Goal: Information Seeking & Learning: Learn about a topic

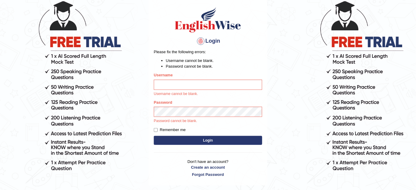
scroll to position [54, 0]
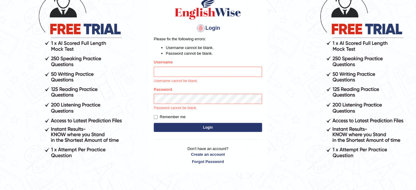
type input "susmitas_parramatta"
click at [202, 128] on button "Login" at bounding box center [208, 127] width 108 height 9
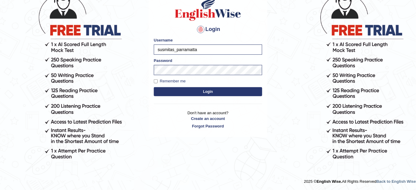
scroll to position [53, 0]
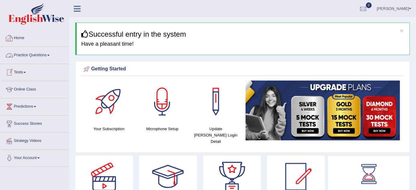
click at [31, 53] on link "Practice Questions" at bounding box center [34, 54] width 69 height 15
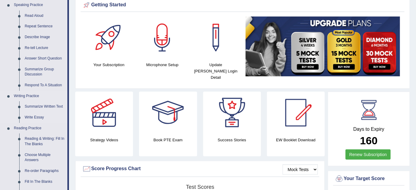
scroll to position [54, 0]
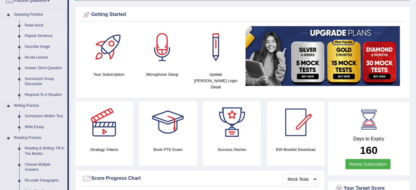
click at [43, 34] on link "Repeat Sentence" at bounding box center [44, 36] width 45 height 11
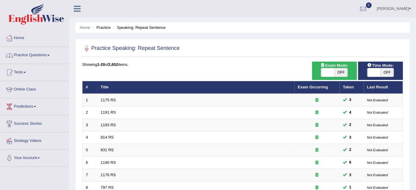
click at [39, 54] on link "Practice Questions" at bounding box center [34, 54] width 69 height 15
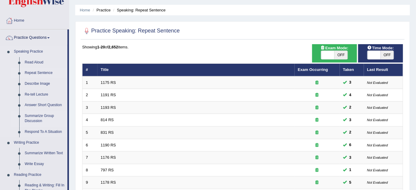
scroll to position [54, 0]
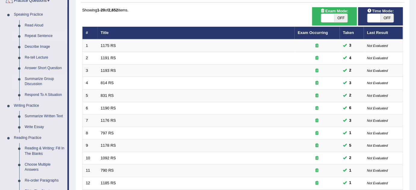
click at [36, 79] on link "Summarize Group Discussion" at bounding box center [44, 82] width 45 height 16
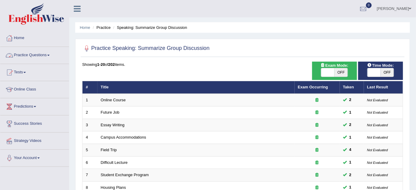
click at [35, 55] on link "Practice Questions" at bounding box center [34, 54] width 69 height 15
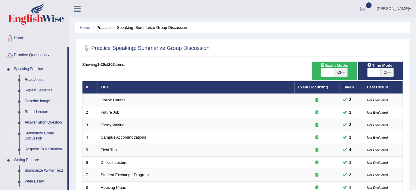
click at [39, 110] on link "Re-tell Lecture" at bounding box center [44, 112] width 45 height 11
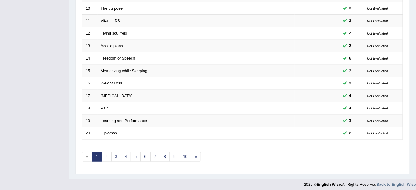
scroll to position [205, 0]
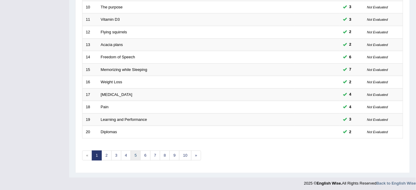
click at [134, 152] on link "5" at bounding box center [136, 156] width 10 height 10
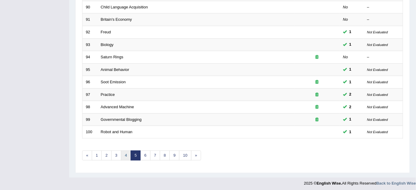
click at [123, 152] on link "4" at bounding box center [126, 156] width 10 height 10
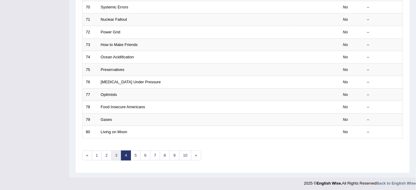
click at [116, 153] on link "3" at bounding box center [116, 156] width 10 height 10
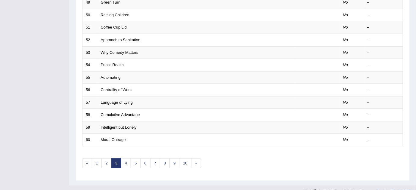
scroll to position [205, 0]
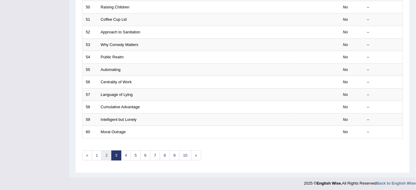
click at [107, 154] on link "2" at bounding box center [106, 156] width 10 height 10
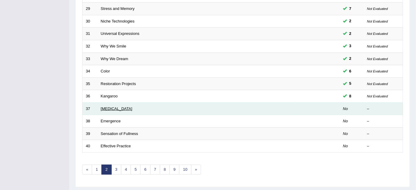
click at [105, 106] on link "[MEDICAL_DATA]" at bounding box center [117, 108] width 32 height 5
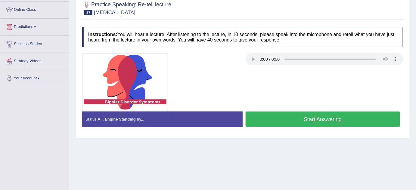
scroll to position [82, 0]
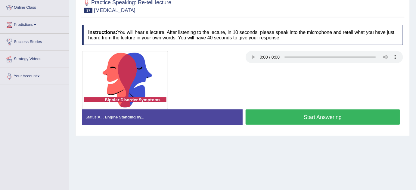
click at [312, 67] on div at bounding box center [242, 80] width 327 height 58
click at [267, 118] on button "Start Answering" at bounding box center [322, 116] width 154 height 15
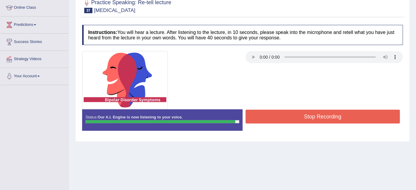
click at [269, 115] on button "Stop Recording" at bounding box center [322, 117] width 154 height 14
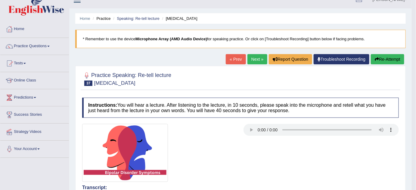
scroll to position [5, 0]
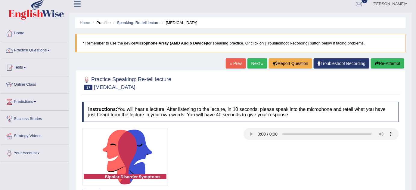
click at [378, 62] on button "Re-Attempt" at bounding box center [387, 63] width 33 height 10
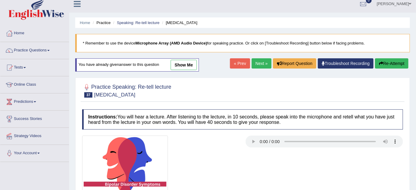
scroll to position [5, 0]
click at [176, 63] on link "show me" at bounding box center [184, 65] width 26 height 10
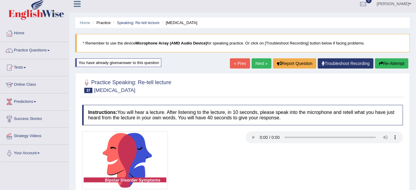
click at [397, 61] on button "Re-Attempt" at bounding box center [391, 63] width 33 height 10
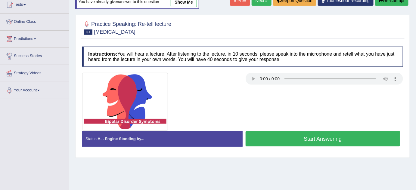
scroll to position [87, 0]
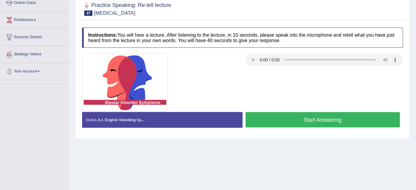
click at [316, 119] on button "Start Answering" at bounding box center [322, 119] width 154 height 15
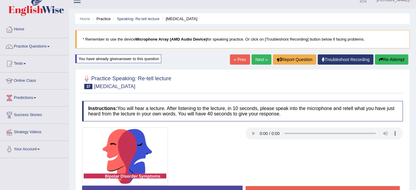
scroll to position [5, 0]
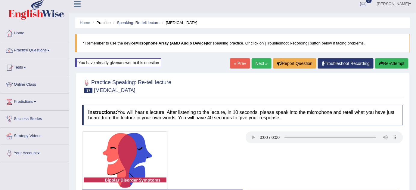
click at [388, 65] on button "Re-Attempt" at bounding box center [391, 63] width 33 height 10
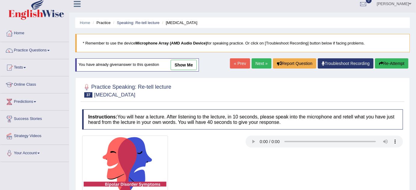
click at [393, 64] on button "Re-Attempt" at bounding box center [391, 63] width 33 height 10
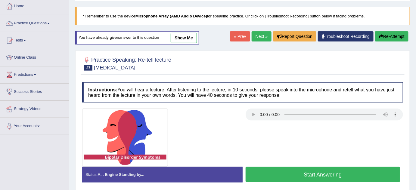
click at [276, 174] on button "Start Answering" at bounding box center [322, 174] width 154 height 15
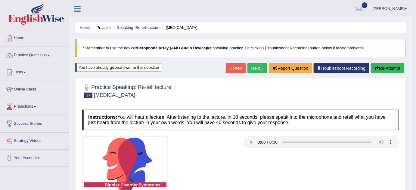
click at [256, 69] on link "Next »" at bounding box center [257, 68] width 20 height 10
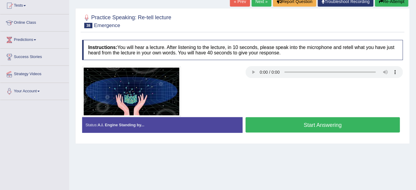
scroll to position [82, 0]
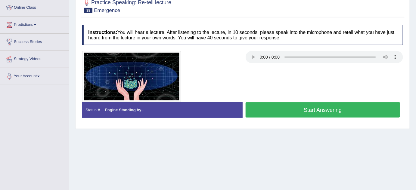
click at [267, 106] on button "Start Answering" at bounding box center [322, 109] width 154 height 15
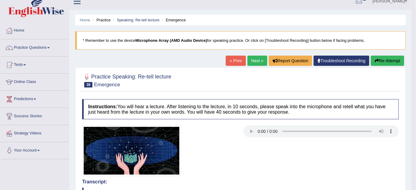
scroll to position [0, 0]
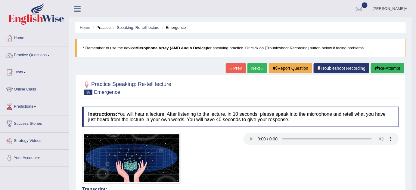
click at [391, 66] on button "Re-Attempt" at bounding box center [387, 68] width 33 height 10
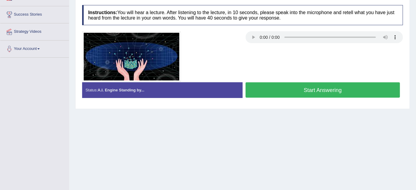
click at [264, 87] on button "Start Answering" at bounding box center [322, 89] width 154 height 15
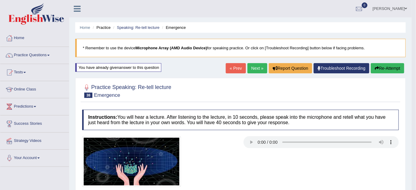
click at [382, 69] on button "Re-Attempt" at bounding box center [387, 68] width 33 height 10
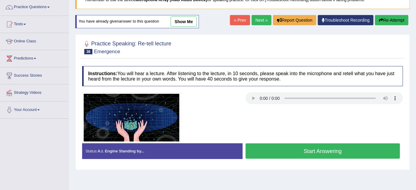
scroll to position [54, 0]
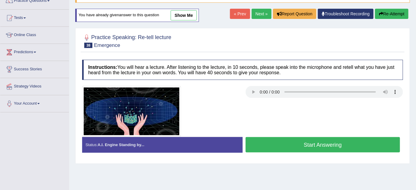
click at [183, 14] on link "show me" at bounding box center [184, 15] width 26 height 10
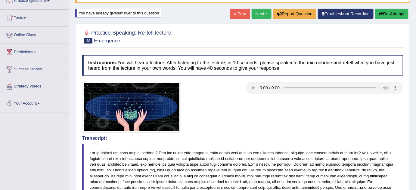
click at [391, 13] on button "Re-Attempt" at bounding box center [391, 14] width 33 height 10
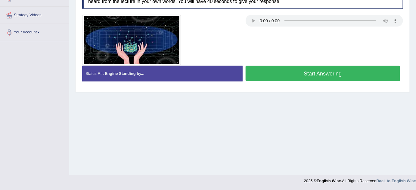
click at [329, 71] on button "Start Answering" at bounding box center [322, 73] width 154 height 15
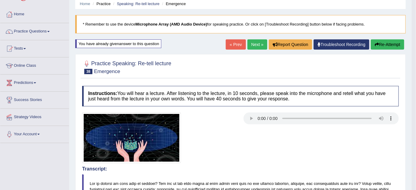
scroll to position [23, 0]
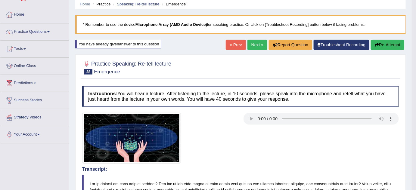
click at [389, 41] on button "Re-Attempt" at bounding box center [387, 45] width 33 height 10
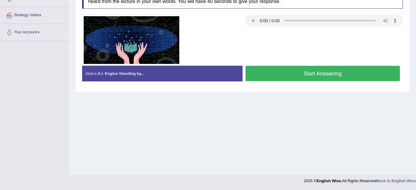
click at [325, 83] on div "Stop Recording" at bounding box center [322, 83] width 160 height 0
click at [325, 73] on button "Start Answering" at bounding box center [322, 73] width 154 height 15
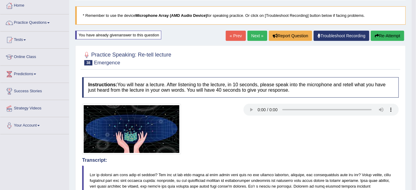
scroll to position [16, 0]
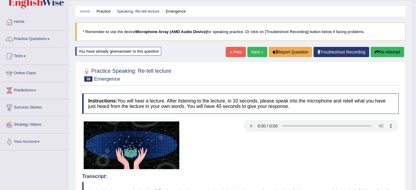
click at [253, 53] on link "Next »" at bounding box center [257, 52] width 20 height 10
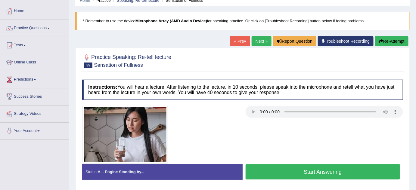
scroll to position [82, 0]
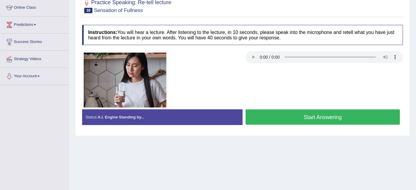
click at [291, 114] on button "Start Answering" at bounding box center [322, 116] width 154 height 15
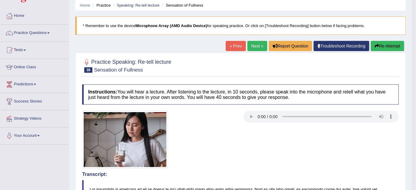
scroll to position [22, 0]
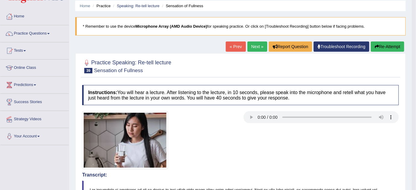
click at [392, 46] on button "Re-Attempt" at bounding box center [387, 47] width 33 height 10
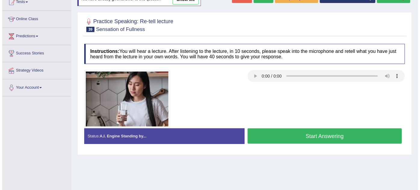
scroll to position [76, 0]
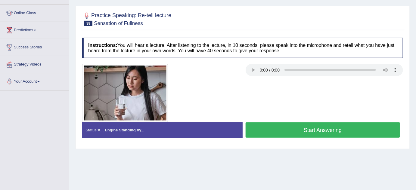
click at [304, 128] on button "Start Answering" at bounding box center [322, 129] width 154 height 15
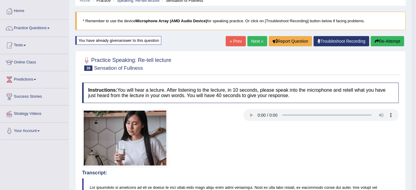
scroll to position [19, 0]
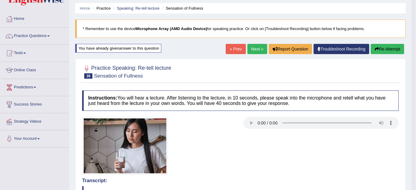
click at [384, 45] on button "Re-Attempt" at bounding box center [387, 49] width 33 height 10
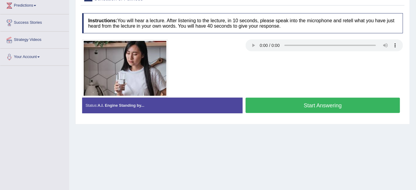
click at [322, 108] on button "Start Answering" at bounding box center [322, 105] width 154 height 15
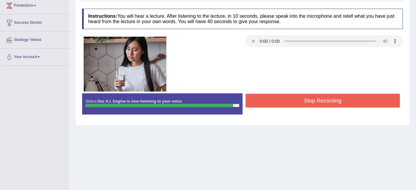
click at [327, 101] on button "Stop Recording" at bounding box center [322, 101] width 154 height 14
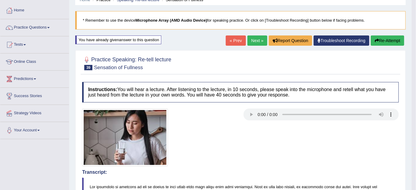
scroll to position [25, 0]
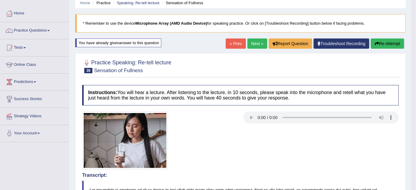
click at [382, 45] on button "Re-Attempt" at bounding box center [387, 44] width 33 height 10
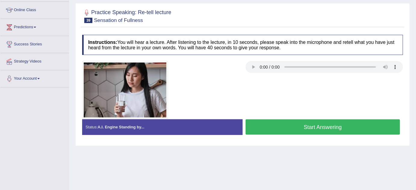
click at [313, 131] on button "Start Answering" at bounding box center [322, 126] width 154 height 15
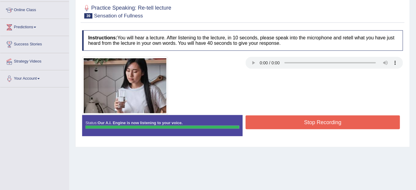
click at [316, 117] on button "Stop Recording" at bounding box center [322, 123] width 154 height 14
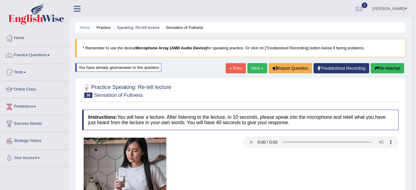
click at [256, 64] on link "Next »" at bounding box center [257, 68] width 20 height 10
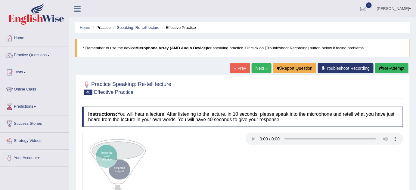
scroll to position [109, 0]
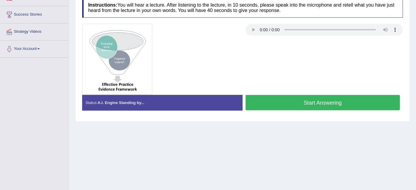
click at [284, 97] on button "Start Answering" at bounding box center [322, 102] width 154 height 15
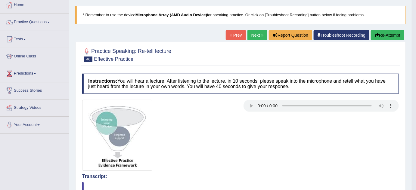
scroll to position [27, 0]
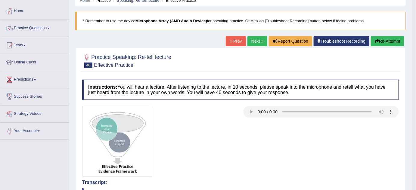
click at [391, 38] on button "Re-Attempt" at bounding box center [387, 41] width 33 height 10
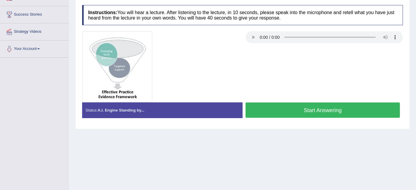
click at [341, 114] on button "Start Answering" at bounding box center [322, 110] width 154 height 15
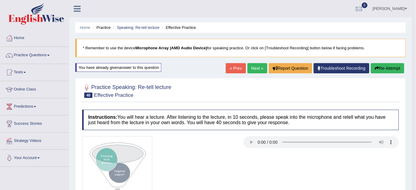
click at [387, 69] on button "Re-Attempt" at bounding box center [387, 68] width 33 height 10
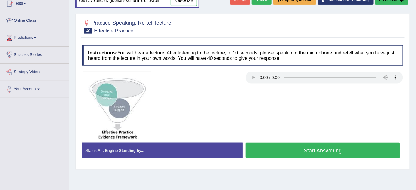
scroll to position [82, 0]
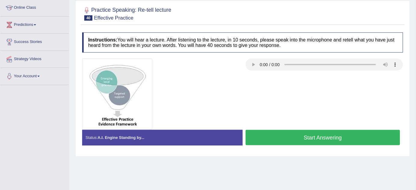
click at [296, 136] on button "Start Answering" at bounding box center [322, 137] width 154 height 15
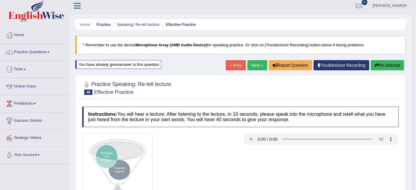
scroll to position [0, 0]
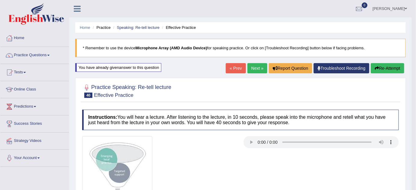
click at [251, 66] on link "Next »" at bounding box center [257, 68] width 20 height 10
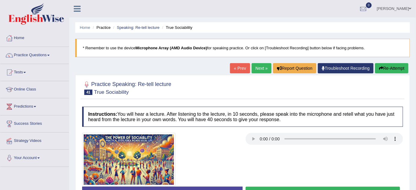
click at [241, 69] on link "« Prev" at bounding box center [240, 68] width 20 height 10
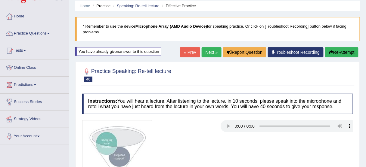
scroll to position [13, 0]
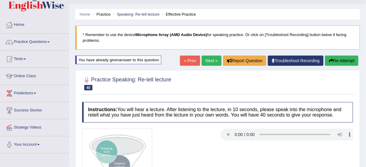
click at [204, 57] on link "Next »" at bounding box center [212, 61] width 20 height 10
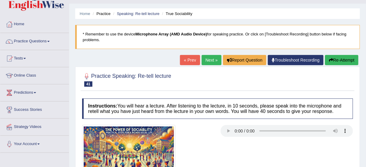
scroll to position [48, 0]
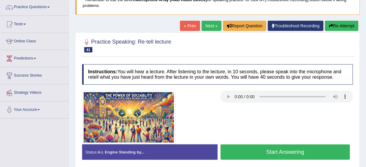
click at [239, 149] on button "Start Answering" at bounding box center [284, 152] width 129 height 15
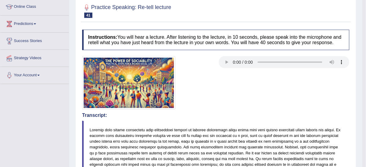
scroll to position [28, 0]
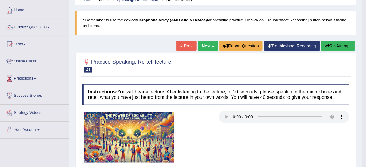
click at [333, 44] on button "Re-Attempt" at bounding box center [337, 46] width 33 height 10
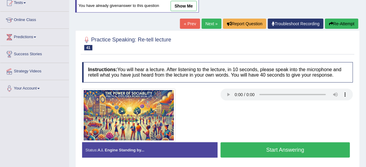
scroll to position [52, 0]
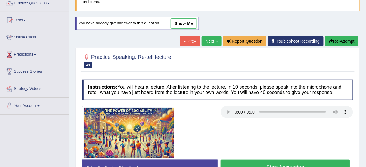
click at [277, 162] on button "Start Answering" at bounding box center [284, 167] width 129 height 15
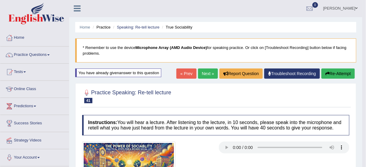
scroll to position [0, 0]
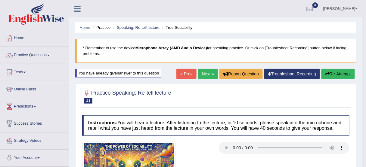
click at [338, 72] on button "Re-Attempt" at bounding box center [337, 74] width 33 height 10
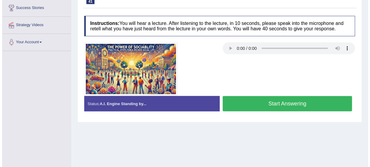
scroll to position [120, 0]
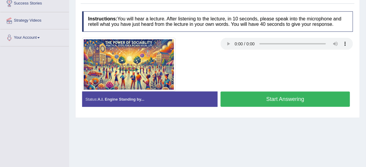
click at [318, 97] on button "Start Answering" at bounding box center [284, 99] width 129 height 15
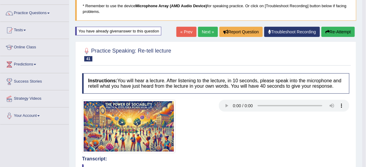
scroll to position [41, 0]
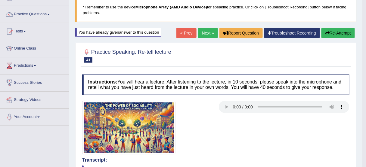
click at [211, 50] on div at bounding box center [215, 55] width 267 height 18
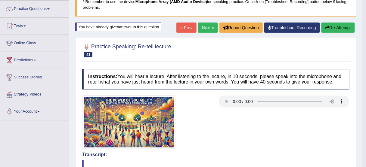
scroll to position [17, 0]
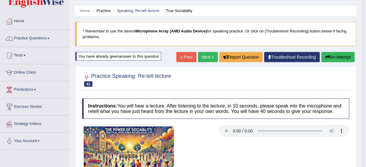
click at [337, 55] on button "Re-Attempt" at bounding box center [337, 57] width 33 height 10
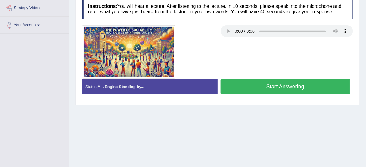
scroll to position [125, 0]
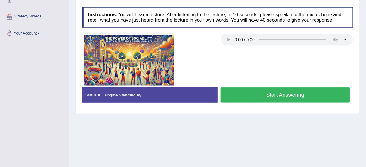
click at [294, 99] on button "Start Answering" at bounding box center [284, 95] width 129 height 15
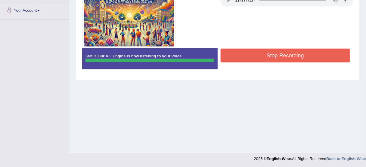
scroll to position [149, 0]
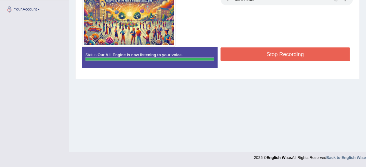
click at [282, 57] on button "Stop Recording" at bounding box center [284, 55] width 129 height 14
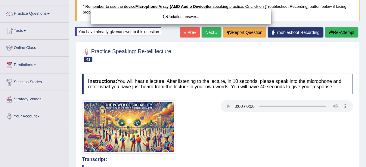
scroll to position [0, 0]
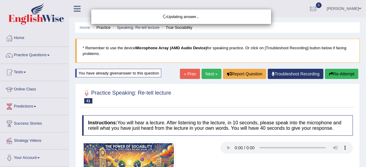
click at [353, 74] on div "Updating answer..." at bounding box center [183, 83] width 366 height 167
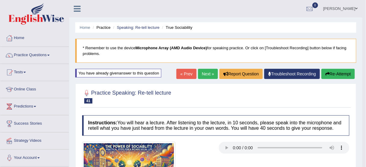
click at [330, 72] on button "Re-Attempt" at bounding box center [337, 74] width 33 height 10
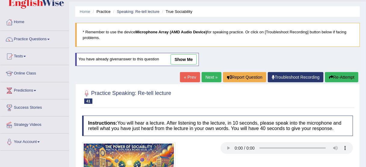
scroll to position [24, 0]
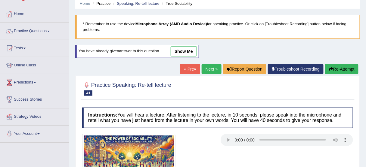
click at [184, 48] on link "show me" at bounding box center [184, 51] width 26 height 10
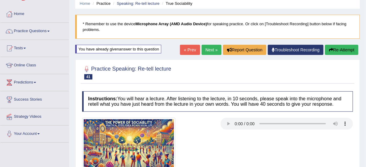
click at [336, 51] on button "Re-Attempt" at bounding box center [341, 50] width 33 height 10
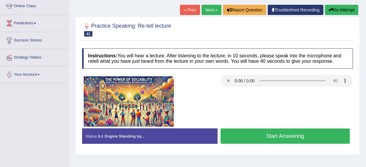
click at [239, 137] on button "Start Answering" at bounding box center [284, 136] width 129 height 15
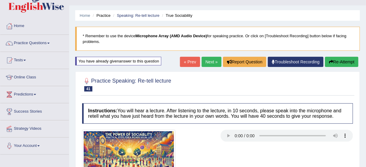
scroll to position [11, 0]
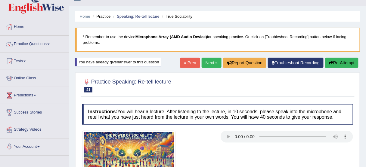
click at [343, 66] on button "Re-Attempt" at bounding box center [341, 63] width 33 height 10
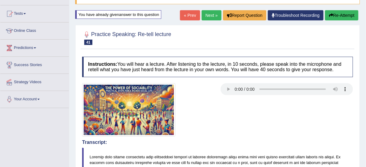
scroll to position [59, 0]
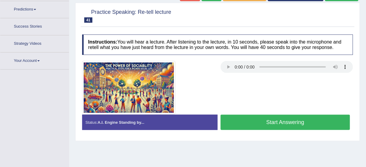
scroll to position [110, 0]
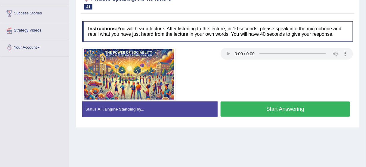
click at [262, 111] on button "Start Answering" at bounding box center [284, 109] width 129 height 15
click at [243, 107] on button "Start Answering" at bounding box center [284, 109] width 129 height 15
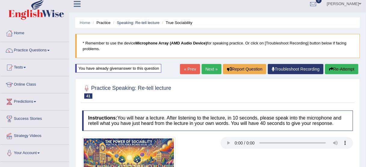
scroll to position [0, 0]
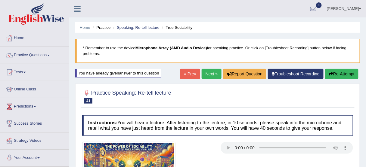
click at [334, 70] on button "Re-Attempt" at bounding box center [341, 74] width 33 height 10
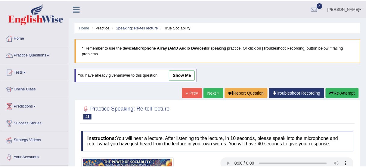
scroll to position [109, 0]
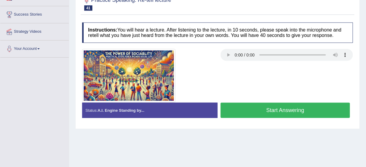
click at [304, 109] on button "Start Answering" at bounding box center [284, 110] width 129 height 15
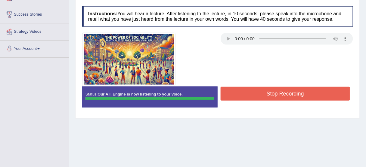
click at [310, 82] on div at bounding box center [217, 60] width 277 height 54
click at [305, 91] on button "Stop Recording" at bounding box center [284, 94] width 129 height 14
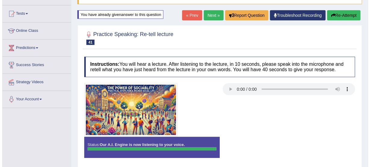
scroll to position [72, 0]
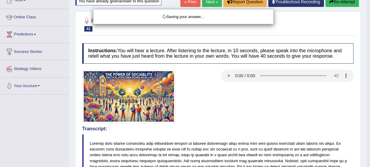
click at [255, 100] on div "Saving your answer..." at bounding box center [185, 83] width 370 height 167
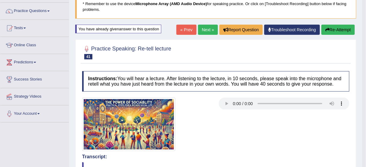
scroll to position [41, 0]
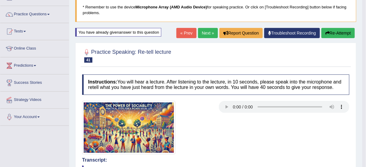
click at [203, 31] on link "Next »" at bounding box center [208, 33] width 20 height 10
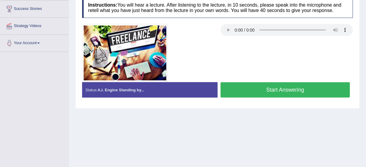
scroll to position [120, 0]
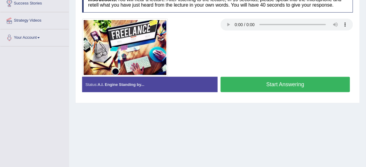
click at [272, 86] on button "Start Answering" at bounding box center [284, 84] width 129 height 15
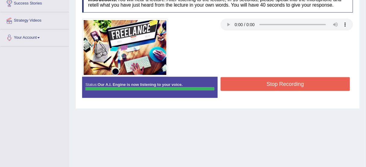
drag, startPoint x: 272, startPoint y: 86, endPoint x: 276, endPoint y: 91, distance: 6.0
click at [276, 91] on div "Stop Recording" at bounding box center [284, 84] width 135 height 15
click at [283, 80] on button "Stop Recording" at bounding box center [284, 84] width 129 height 14
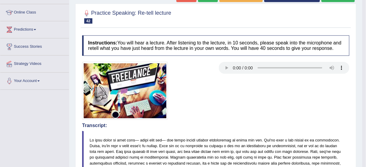
scroll to position [19, 0]
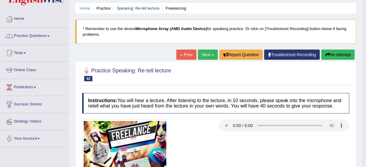
click at [342, 52] on button "Re-Attempt" at bounding box center [337, 55] width 33 height 10
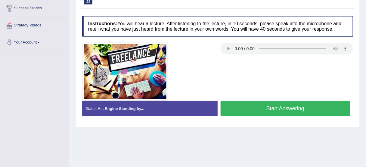
click at [267, 103] on button "Start Answering" at bounding box center [284, 108] width 129 height 15
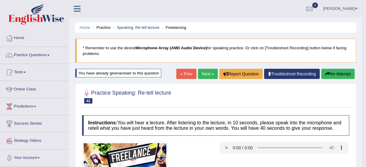
click at [330, 73] on button "Re-Attempt" at bounding box center [337, 74] width 33 height 10
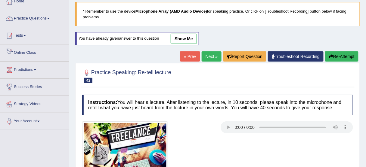
scroll to position [28, 0]
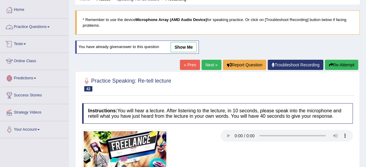
click at [23, 27] on link "Practice Questions" at bounding box center [34, 26] width 69 height 15
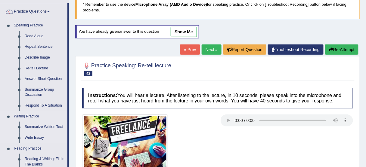
scroll to position [52, 0]
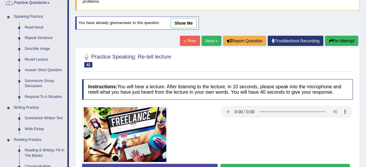
click at [37, 82] on link "Summarize Group Discussion" at bounding box center [44, 84] width 45 height 16
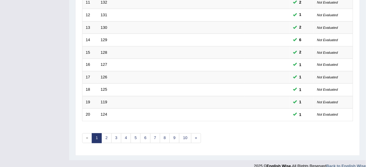
scroll to position [228, 0]
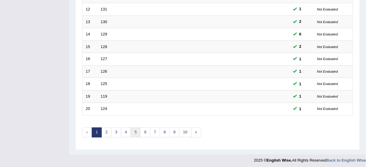
click at [132, 131] on link "5" at bounding box center [136, 133] width 10 height 10
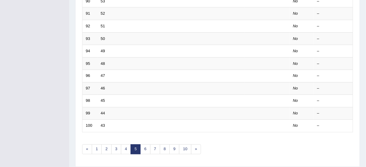
scroll to position [228, 0]
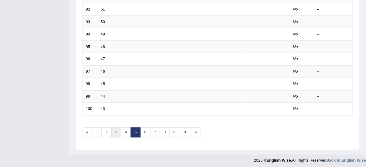
click at [116, 129] on link "3" at bounding box center [116, 133] width 10 height 10
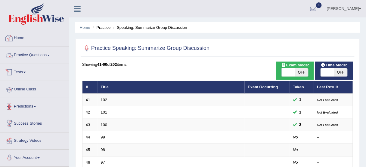
click at [33, 52] on link "Practice Questions" at bounding box center [34, 54] width 69 height 15
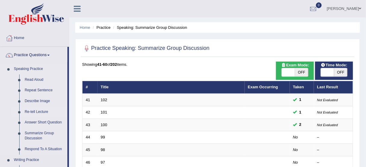
click at [36, 110] on link "Re-tell Lecture" at bounding box center [44, 112] width 45 height 11
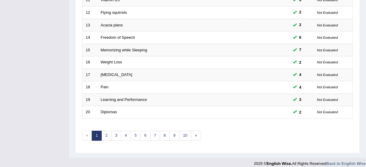
scroll to position [228, 0]
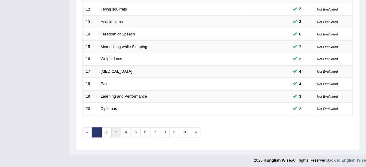
click at [118, 130] on link "3" at bounding box center [116, 133] width 10 height 10
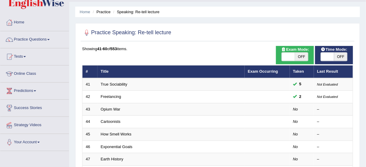
scroll to position [24, 0]
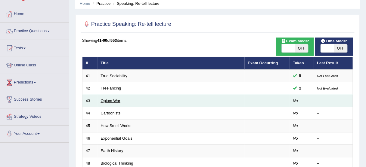
click at [118, 101] on link "Opium War" at bounding box center [111, 101] width 20 height 5
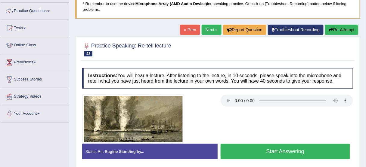
scroll to position [72, 0]
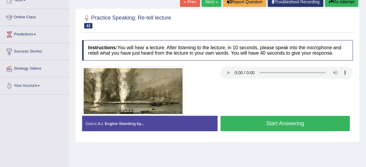
click at [257, 126] on button "Start Answering" at bounding box center [284, 123] width 129 height 15
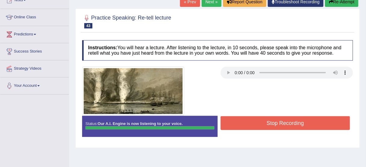
click at [245, 123] on button "Stop Recording" at bounding box center [284, 123] width 129 height 14
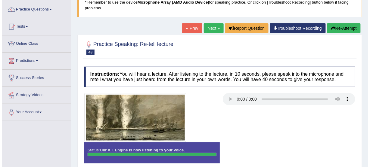
scroll to position [24, 0]
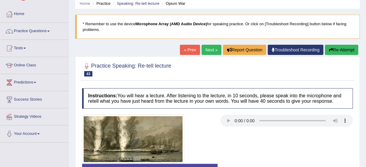
click at [343, 44] on div "Home Practice Speaking: Re-tell lecture Opium War * Remember to use the device …" at bounding box center [217, 126] width 297 height 301
click at [342, 47] on button "Re-Attempt" at bounding box center [341, 50] width 33 height 10
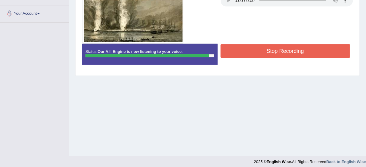
click at [316, 51] on button "Stop Recording" at bounding box center [284, 51] width 129 height 14
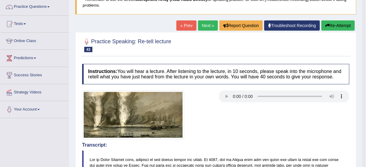
scroll to position [48, 0]
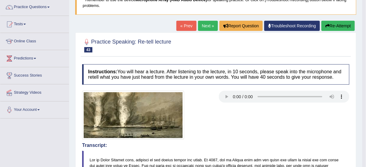
click at [201, 26] on link "Next »" at bounding box center [208, 26] width 20 height 10
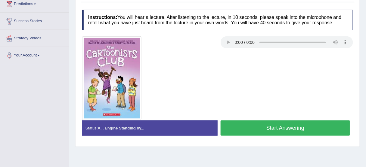
scroll to position [100, 0]
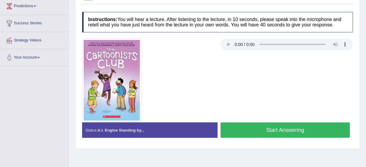
click at [257, 123] on button "Start Answering" at bounding box center [284, 130] width 129 height 15
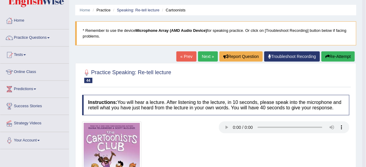
scroll to position [4, 0]
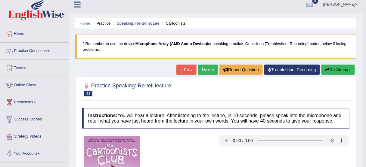
click at [343, 68] on button "Re-Attempt" at bounding box center [337, 70] width 33 height 10
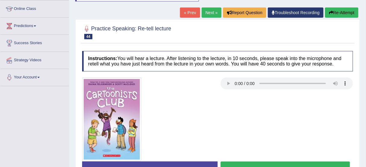
scroll to position [144, 0]
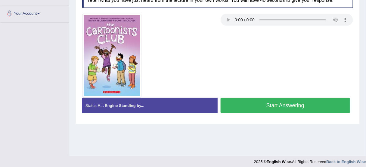
click at [275, 112] on button "Start Answering" at bounding box center [284, 105] width 129 height 15
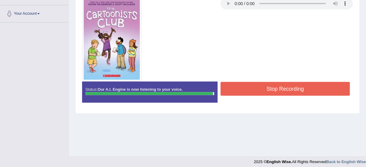
click at [282, 89] on button "Stop Recording" at bounding box center [284, 89] width 129 height 14
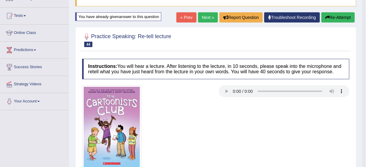
scroll to position [48, 0]
